Goal: Transaction & Acquisition: Purchase product/service

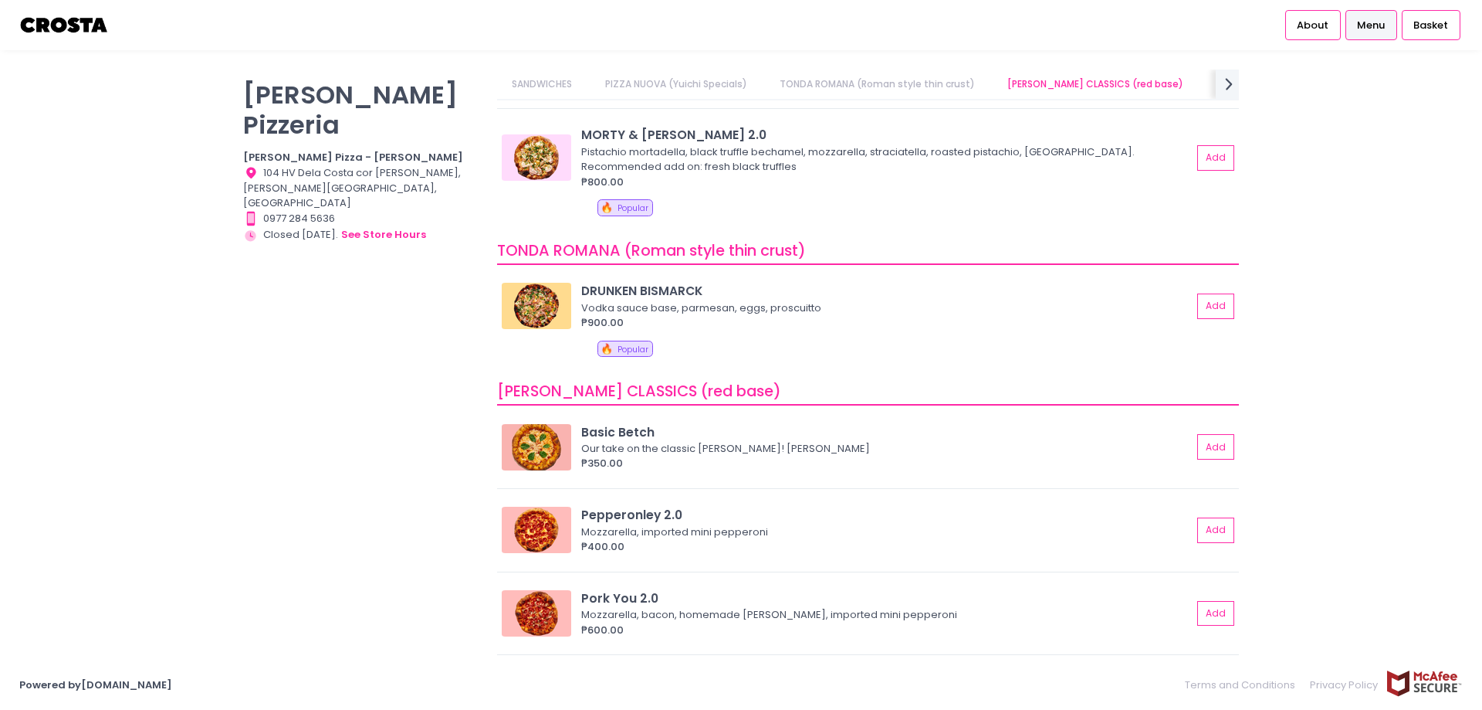
scroll to position [386, 0]
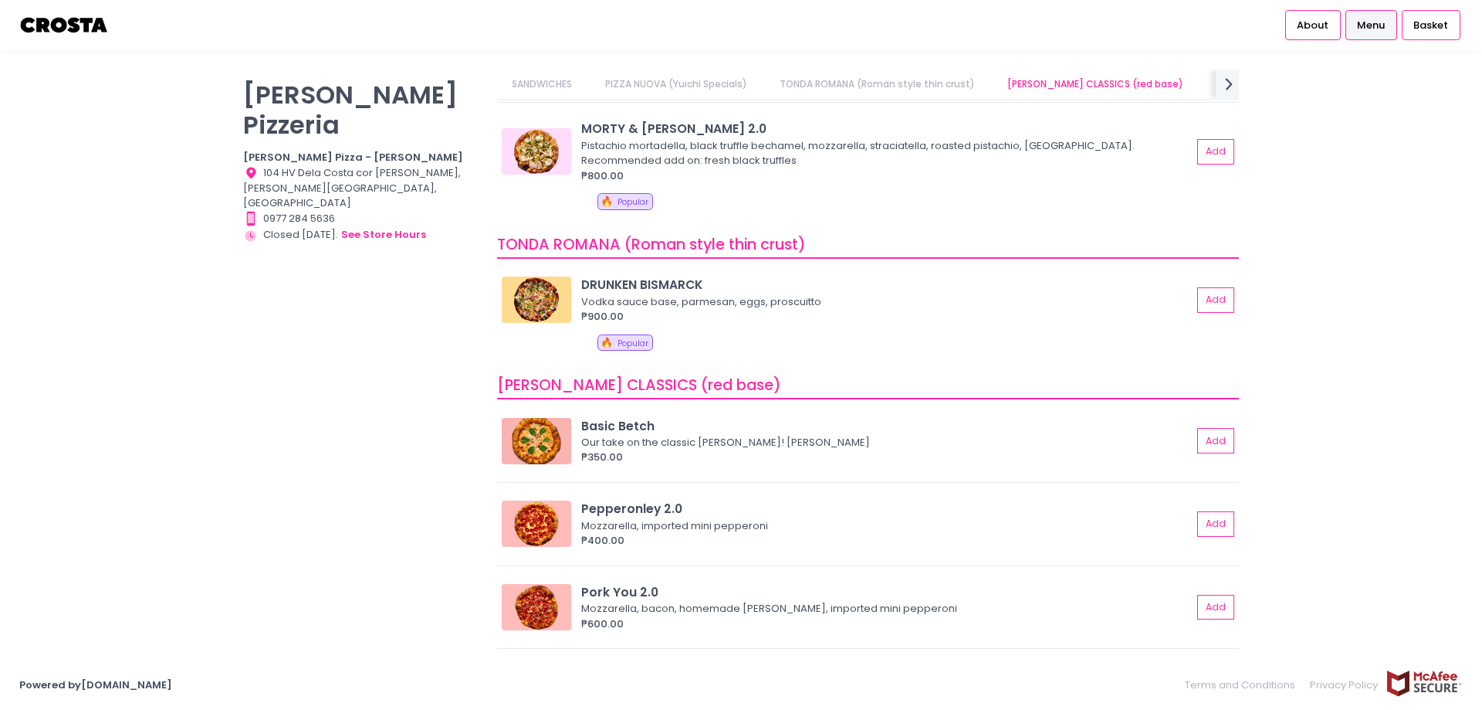
click at [586, 379] on span "[PERSON_NAME] CLASSICS (red base)" at bounding box center [639, 384] width 284 height 21
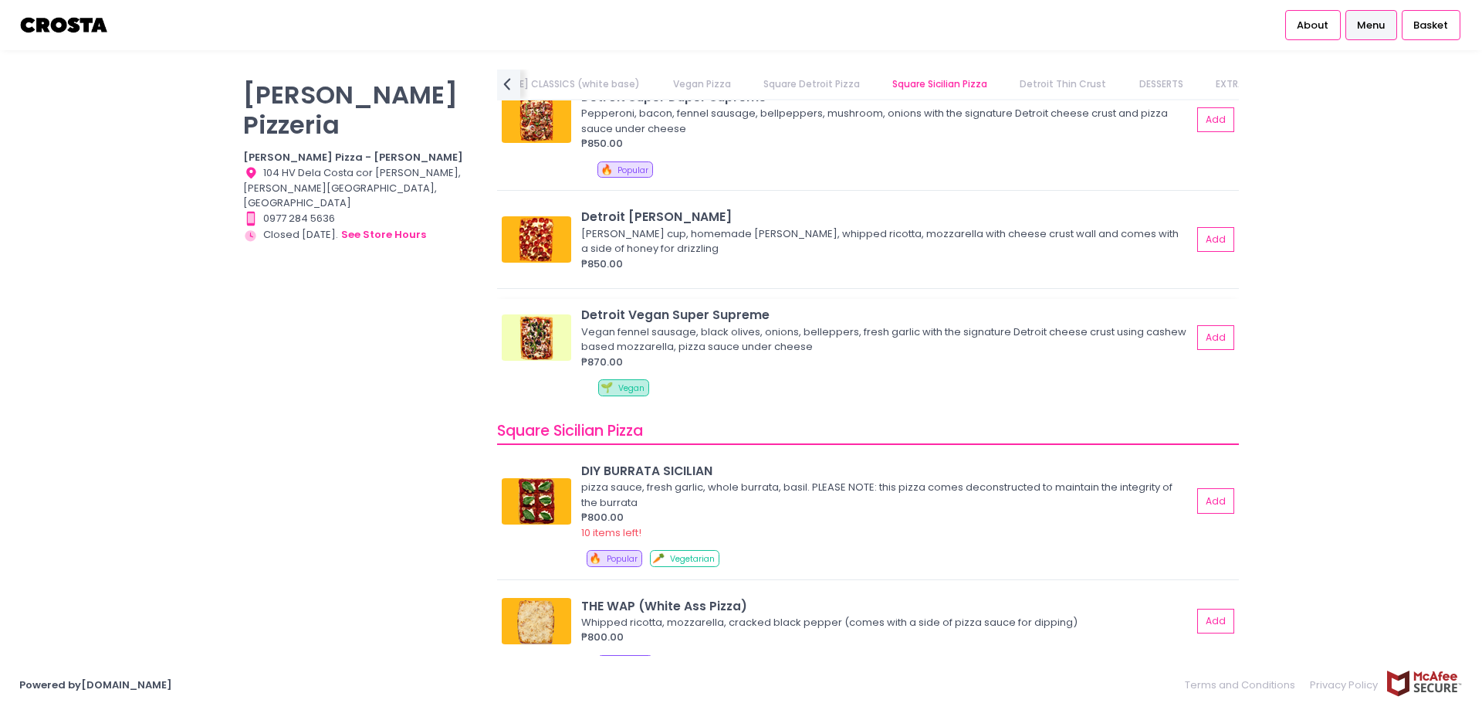
scroll to position [2021, 0]
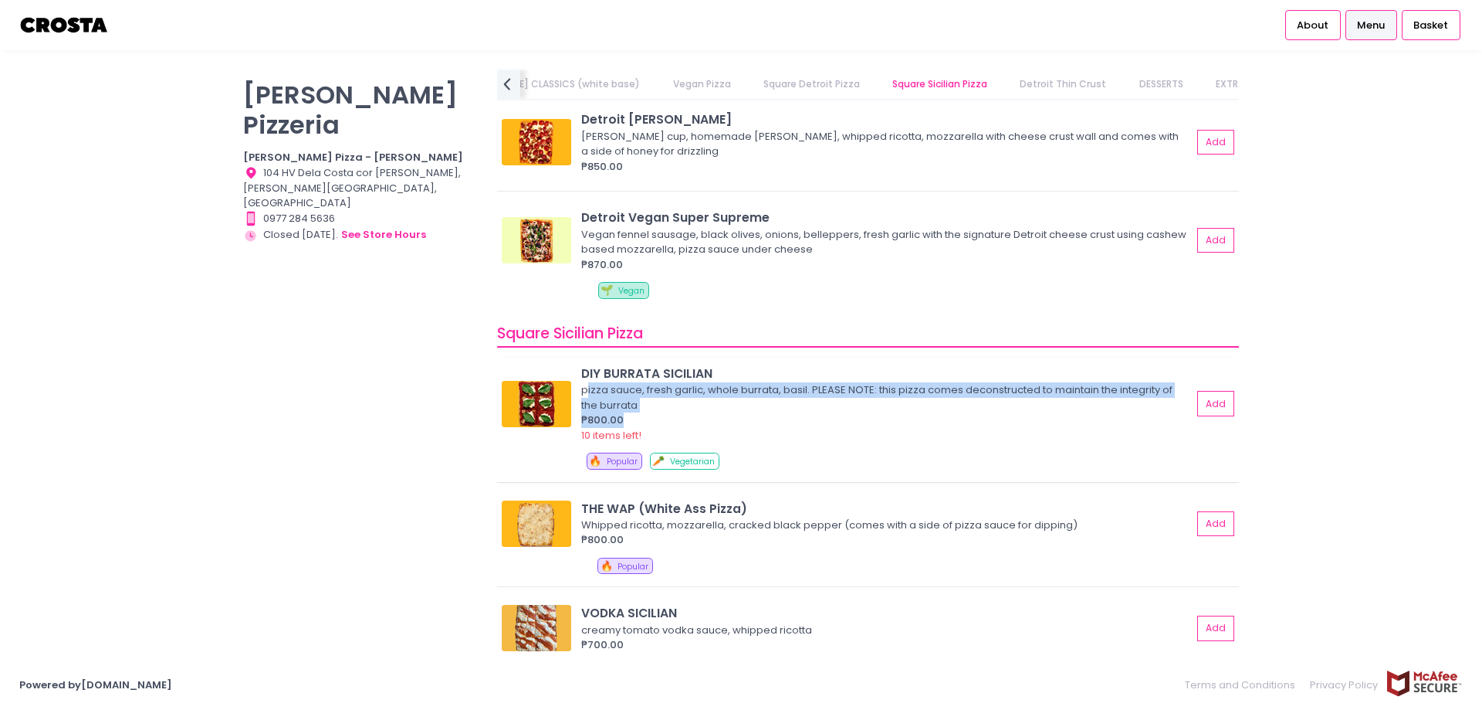
drag, startPoint x: 660, startPoint y: 419, endPoint x: 588, endPoint y: 391, distance: 77.7
click at [588, 391] on div "DIY BURRATA SICILIAN pizza sauce, fresh garlic, whole burrata, basil. PLEASE NO…" at bounding box center [889, 403] width 616 height 78
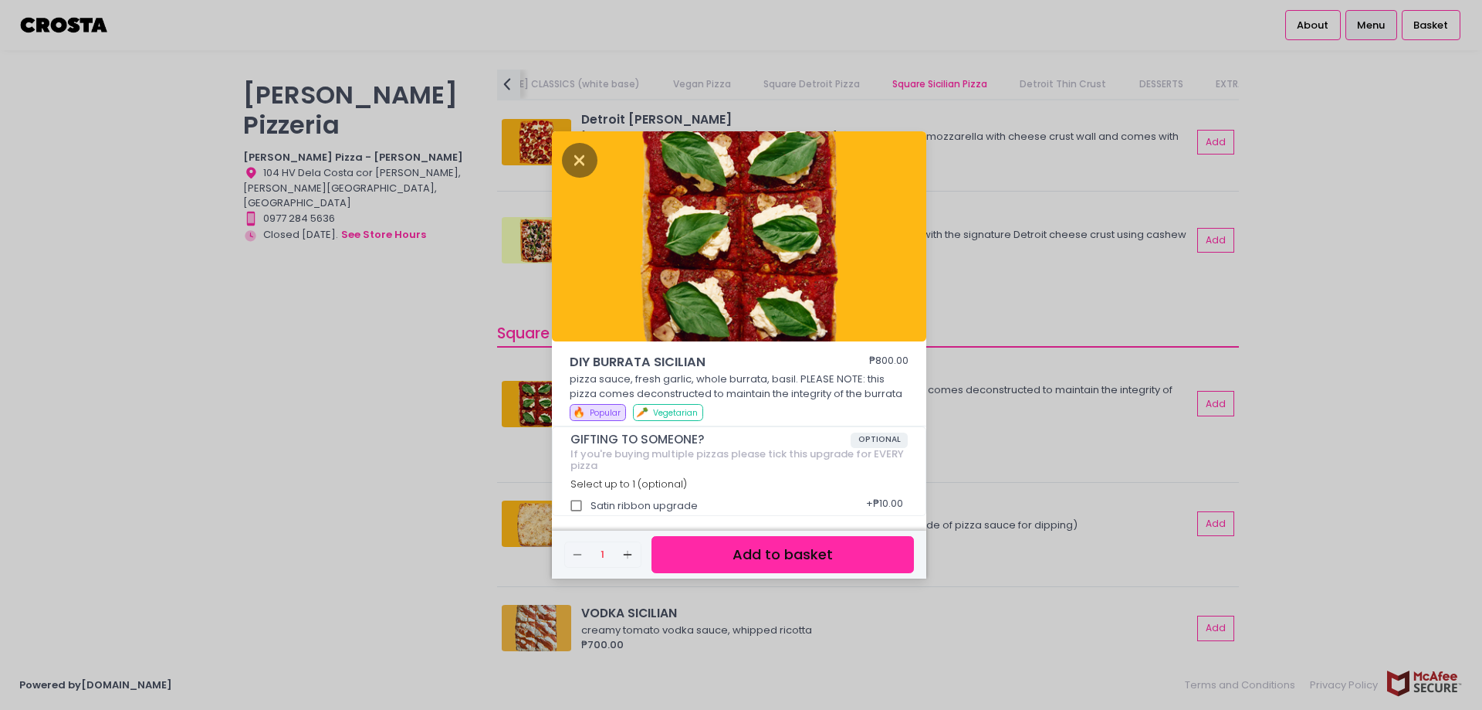
click at [381, 393] on div "DIY BURRATA SICILIAN ₱800.00 pizza sauce, fresh garlic, whole burrata, basil. P…" at bounding box center [741, 355] width 1482 height 710
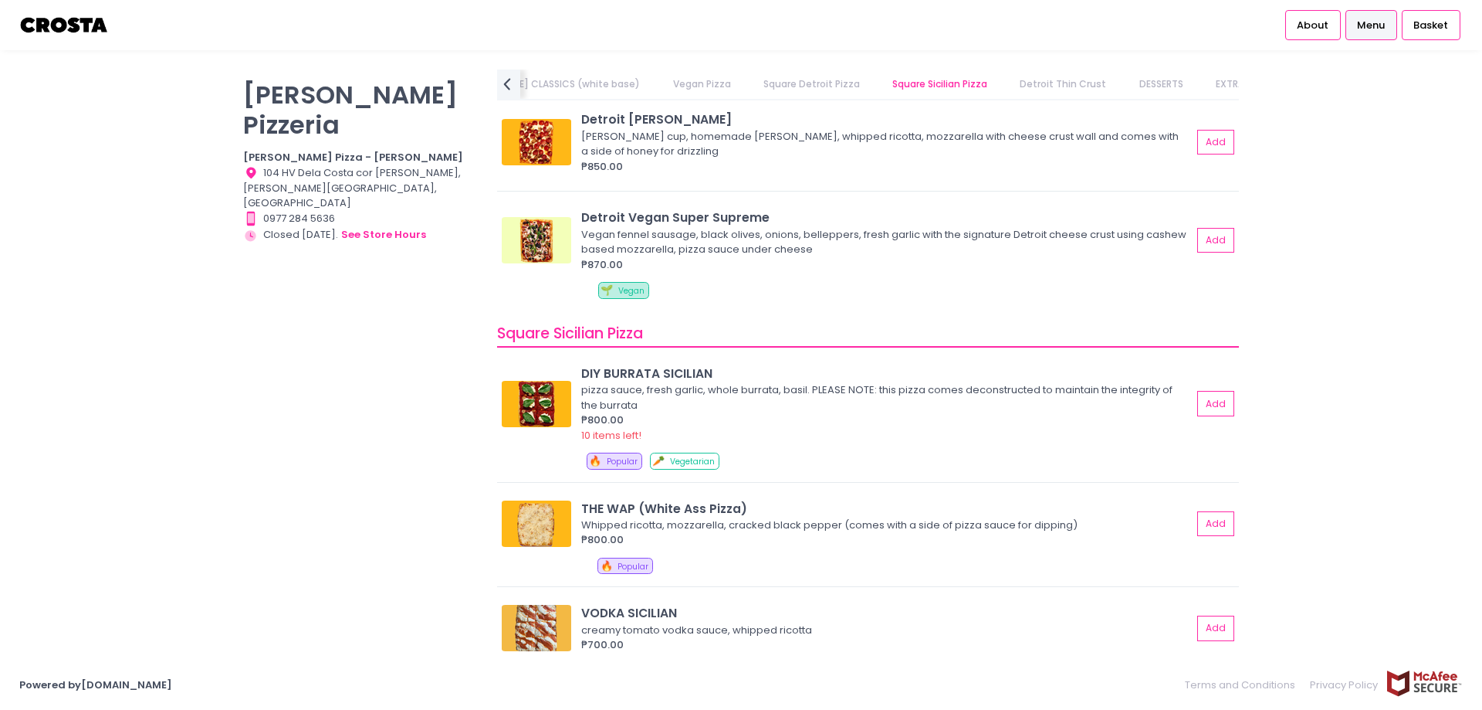
click at [439, 396] on div "[PERSON_NAME] Pizzeria [PERSON_NAME] Pizza - [PERSON_NAME] Location Created wit…" at bounding box center [361, 346] width 254 height 555
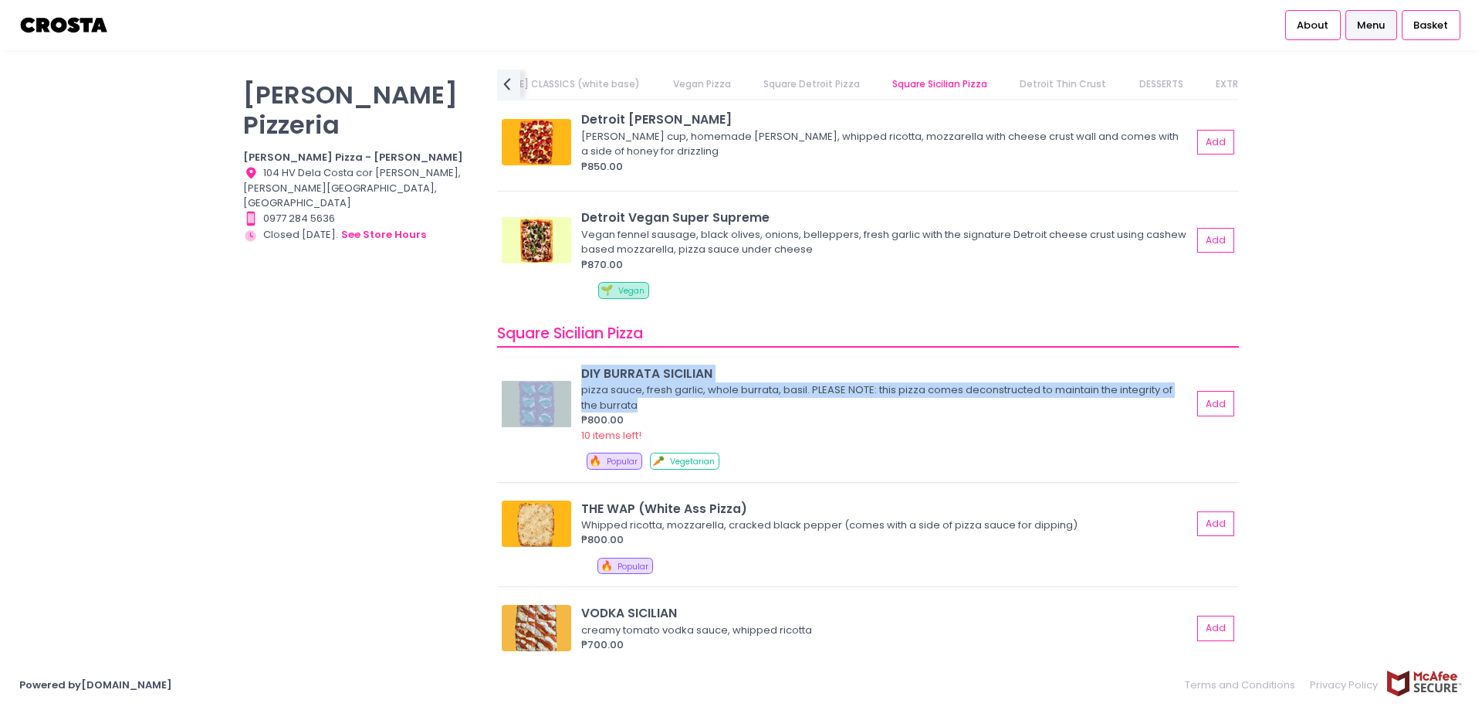
drag, startPoint x: 665, startPoint y: 409, endPoint x: 572, endPoint y: 394, distance: 94.7
click at [572, 394] on div "DIY BURRATA SICILIAN pizza sauce, fresh garlic, whole burrata, basil. PLEASE NO…" at bounding box center [868, 403] width 732 height 78
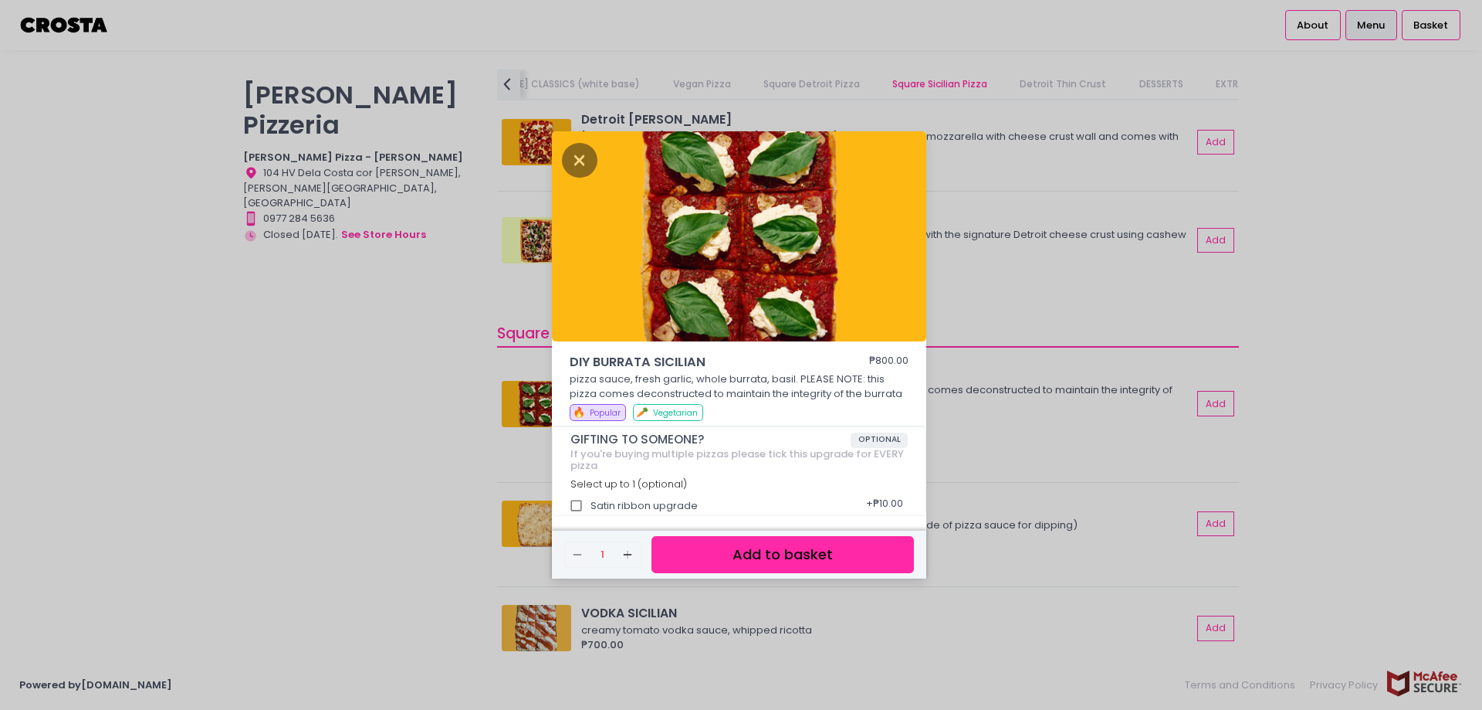
click at [373, 344] on div "DIY BURRATA SICILIAN ₱800.00 pizza sauce, fresh garlic, whole burrata, basil. P…" at bounding box center [741, 355] width 1482 height 710
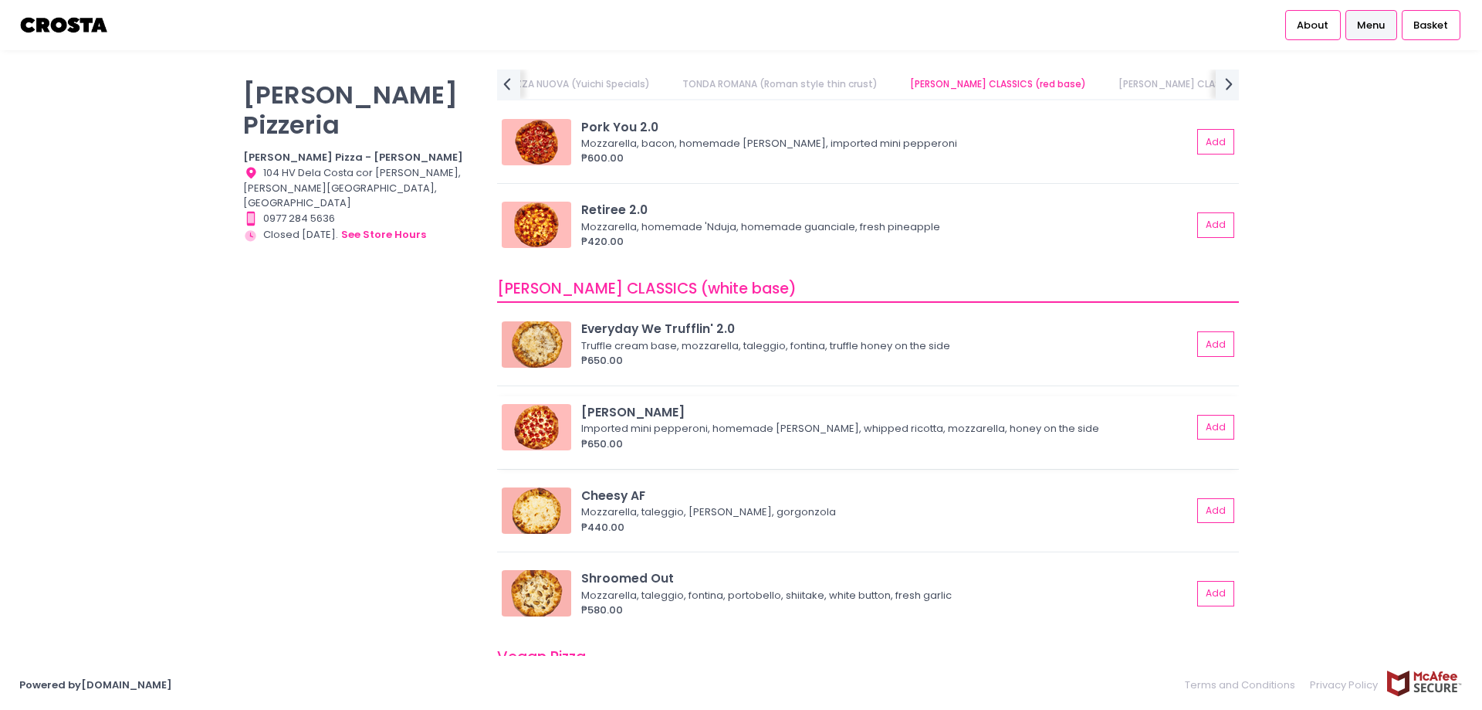
scroll to position [632, 0]
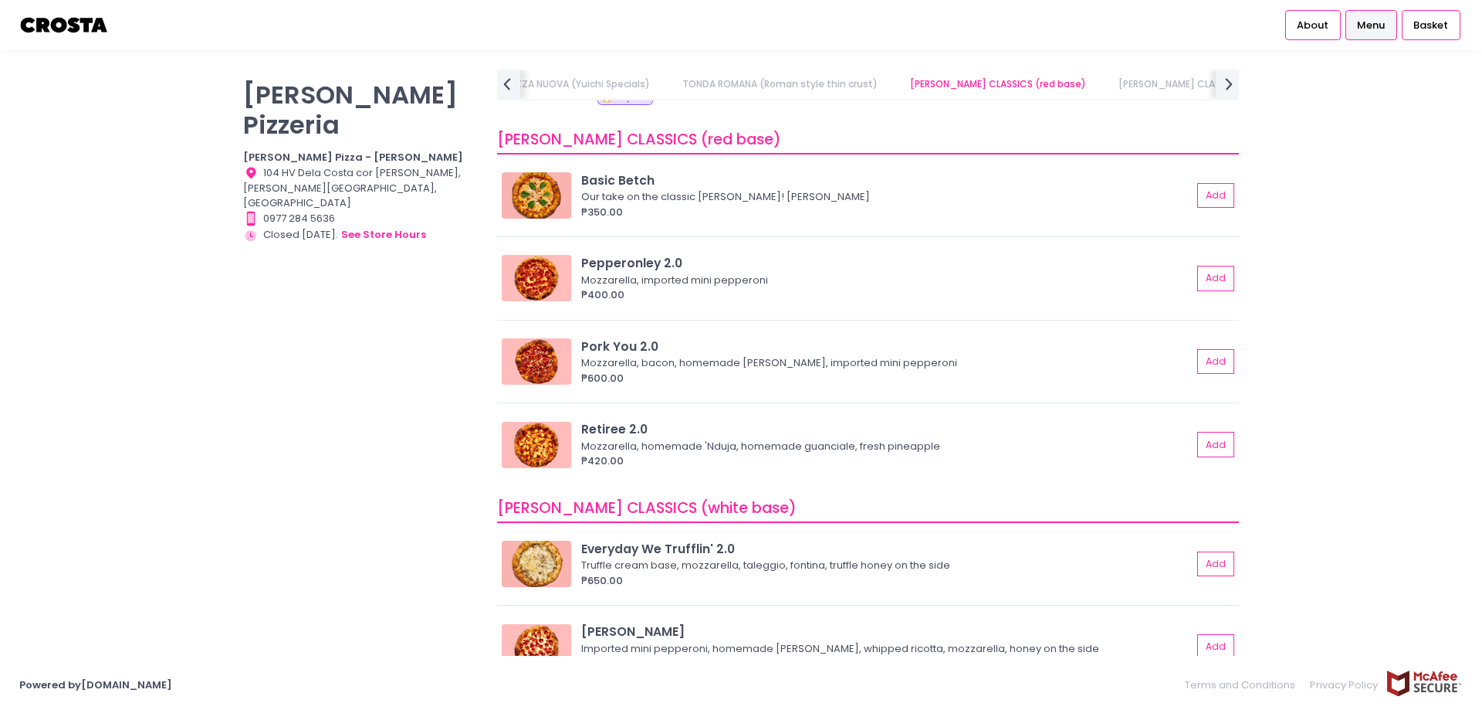
click at [547, 567] on img at bounding box center [536, 563] width 69 height 46
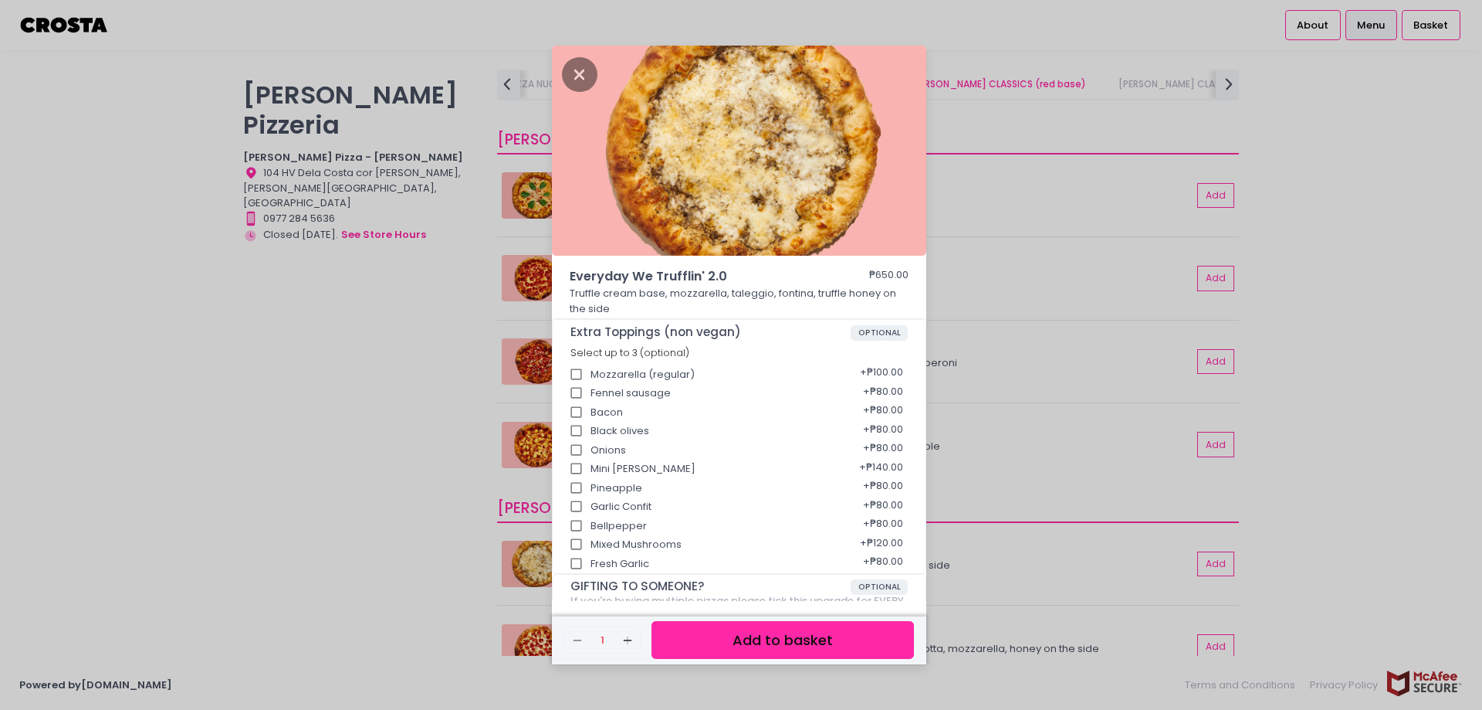
click at [706, 164] on img at bounding box center [739, 151] width 374 height 210
click at [738, 192] on img at bounding box center [739, 151] width 374 height 210
click at [1194, 194] on div "Everyday We Trufflin' 2.0 ₱650.00 Truffle cream base, mozzarella, taleggio, fon…" at bounding box center [741, 355] width 1482 height 710
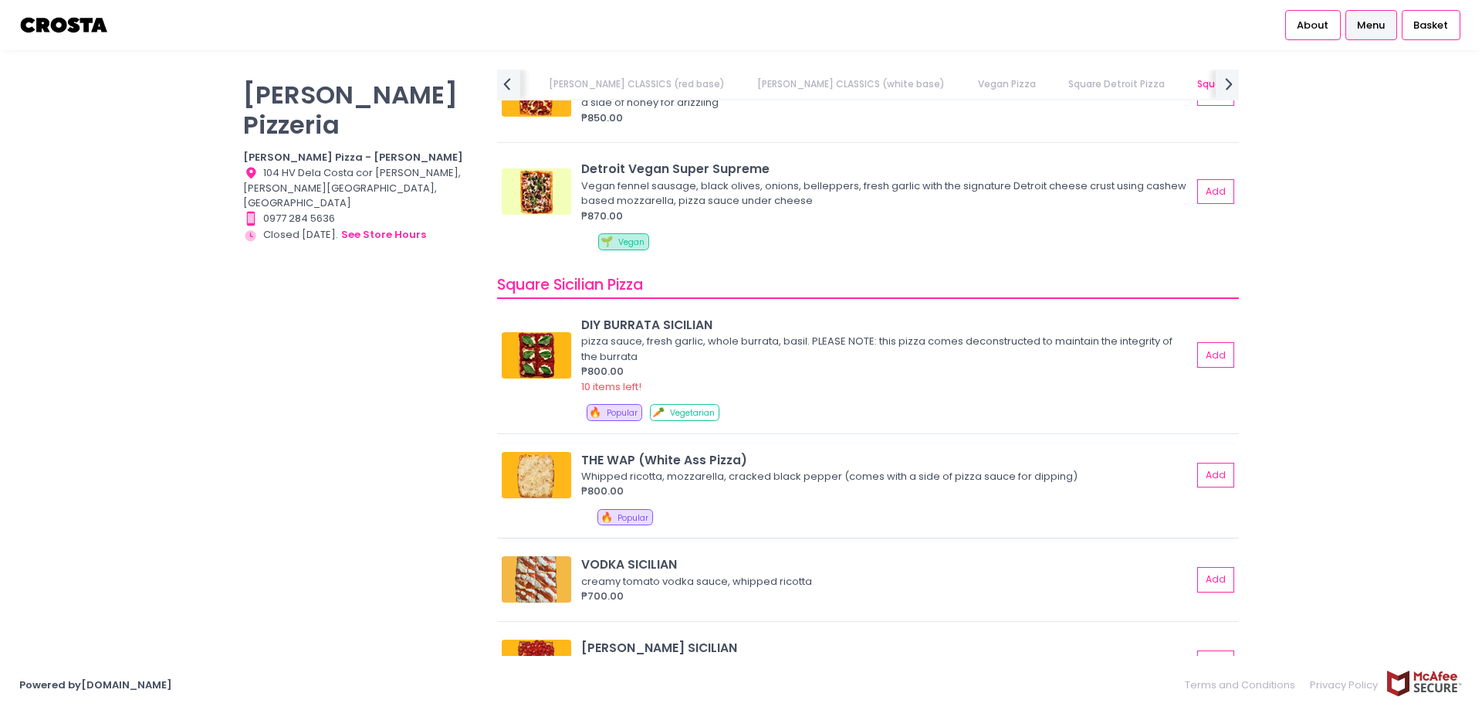
scroll to position [2085, 0]
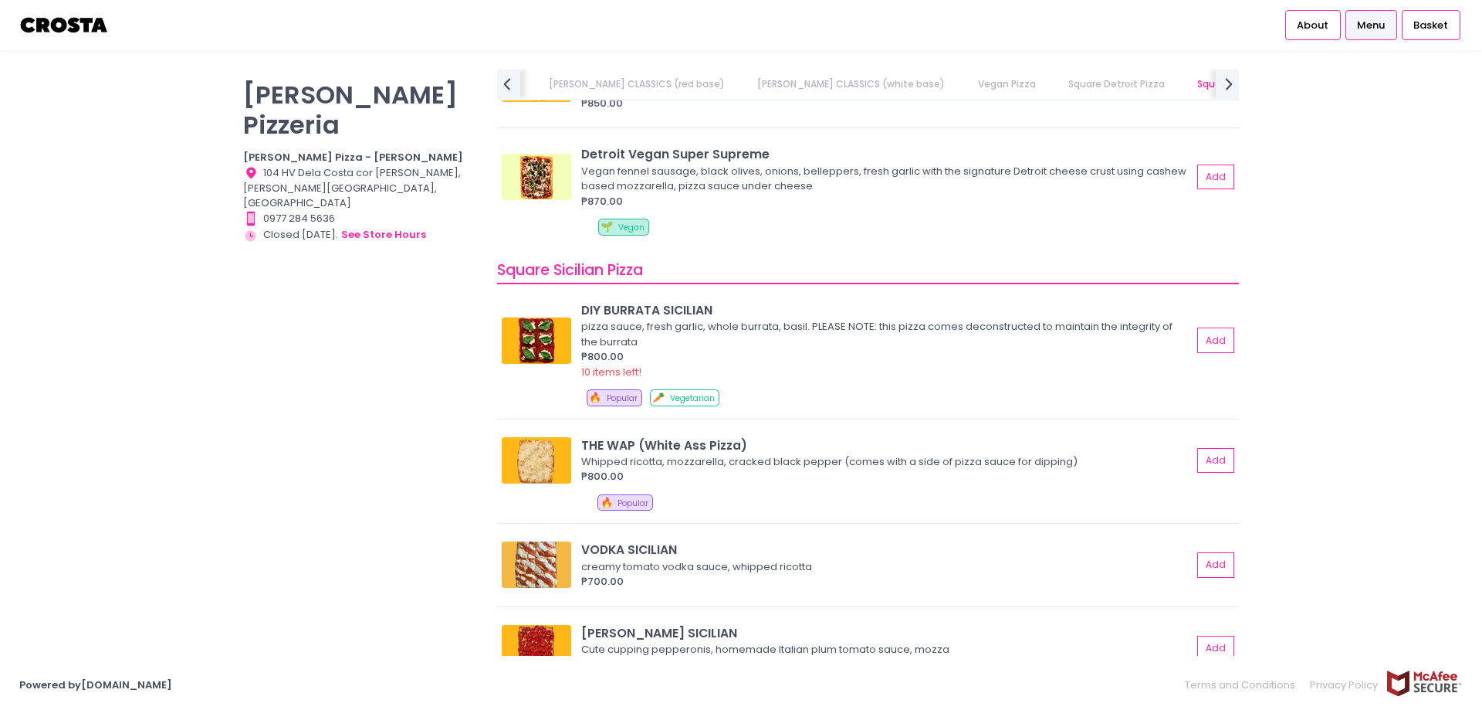
drag, startPoint x: 1482, startPoint y: 564, endPoint x: 1428, endPoint y: 572, distance: 53.9
click at [1477, 591] on div "[PERSON_NAME] Pizzeria [PERSON_NAME] Pizza - [PERSON_NAME] Location Created wit…" at bounding box center [741, 354] width 1482 height 571
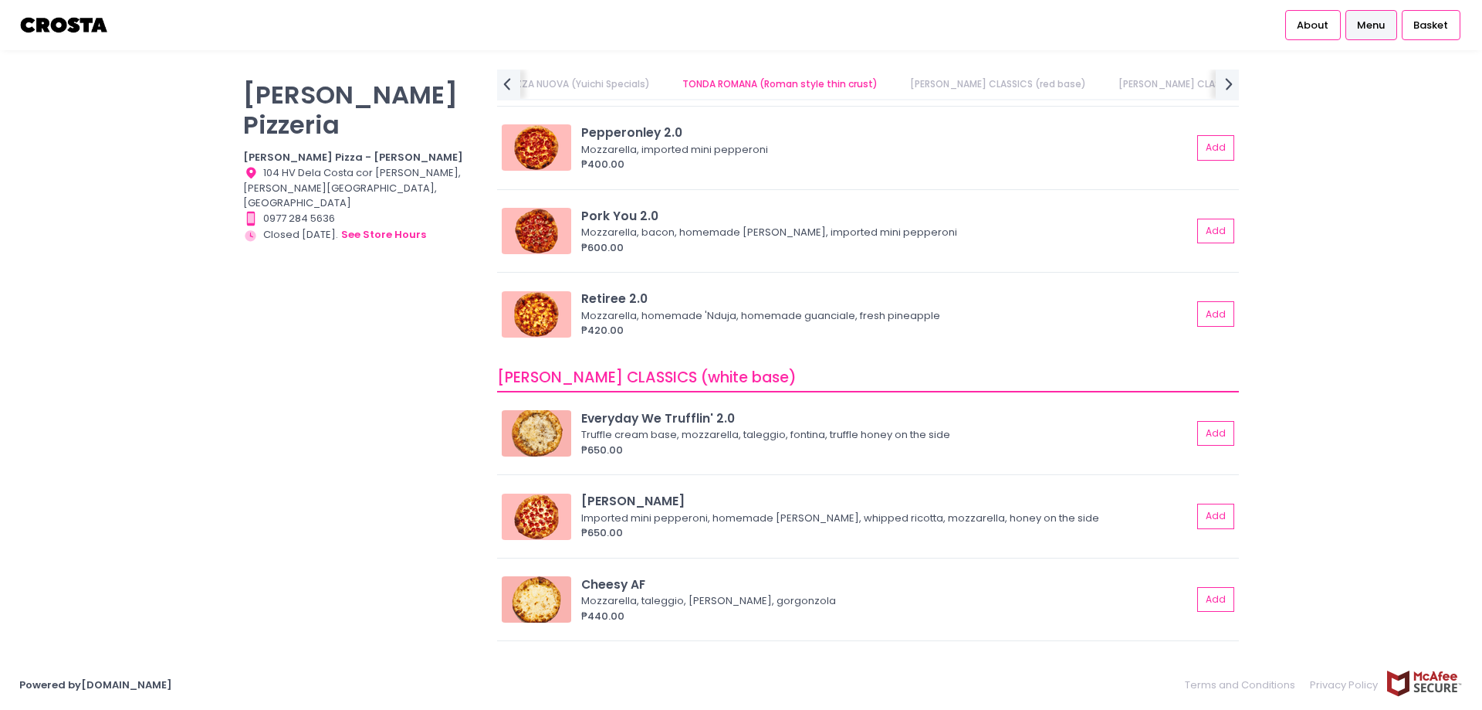
scroll to position [477, 0]
